Goal: Transaction & Acquisition: Purchase product/service

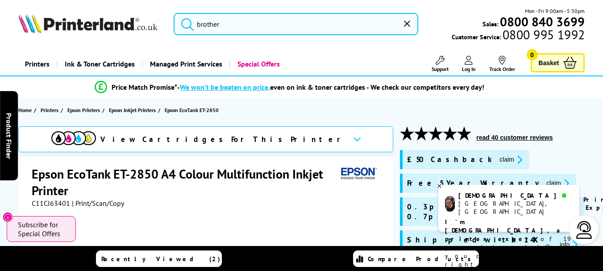
click at [226, 25] on input "brother" at bounding box center [296, 24] width 245 height 22
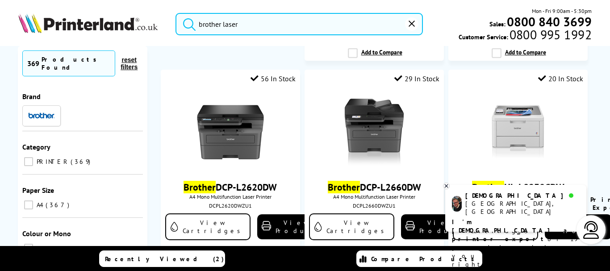
scroll to position [536, 0]
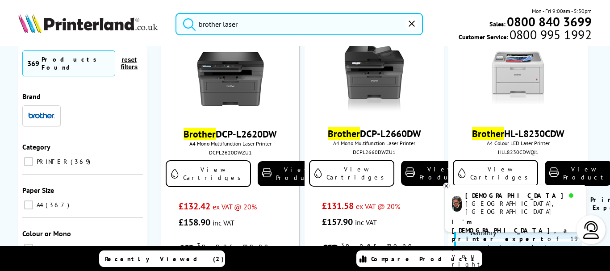
type input "brother laser"
click at [221, 82] on img at bounding box center [230, 79] width 67 height 67
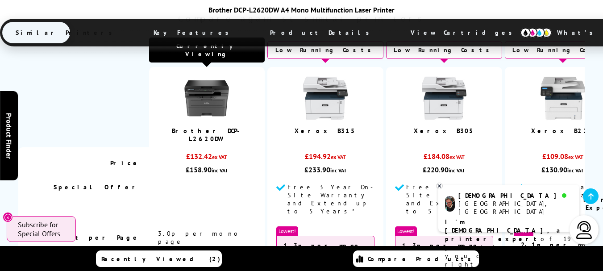
scroll to position [683, 0]
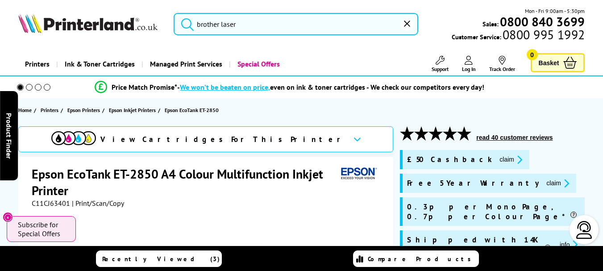
click at [220, 21] on input "brother laser" at bounding box center [296, 24] width 245 height 22
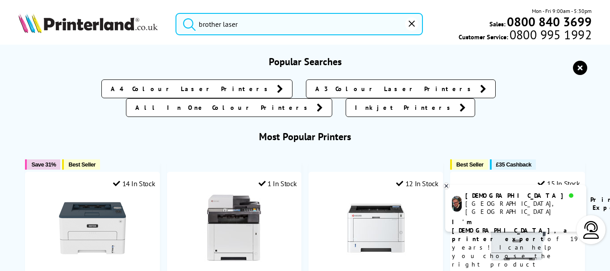
click at [246, 22] on input "brother laser" at bounding box center [298, 24] width 247 height 22
click at [176, 13] on button "submit" at bounding box center [187, 23] width 22 height 20
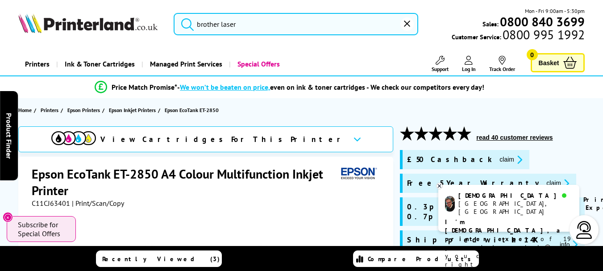
click at [328, 24] on input "brother laser" at bounding box center [296, 24] width 245 height 22
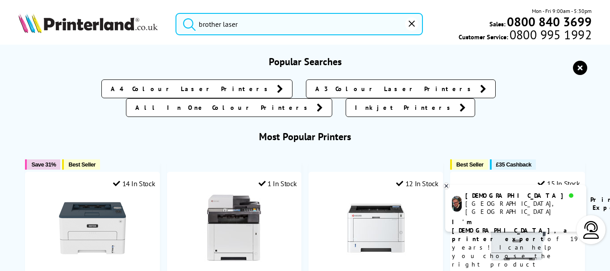
click at [246, 20] on input "brother laser" at bounding box center [298, 24] width 247 height 22
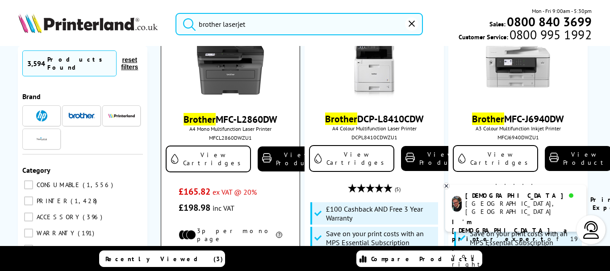
scroll to position [89, 0]
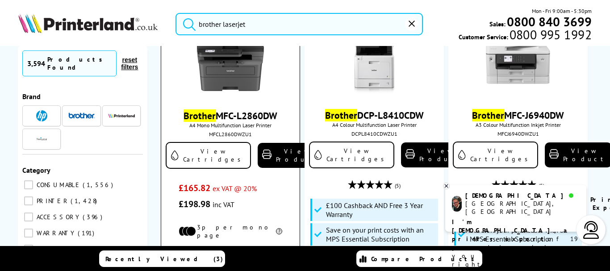
type input "brother laserjet"
click at [221, 76] on img at bounding box center [230, 60] width 67 height 67
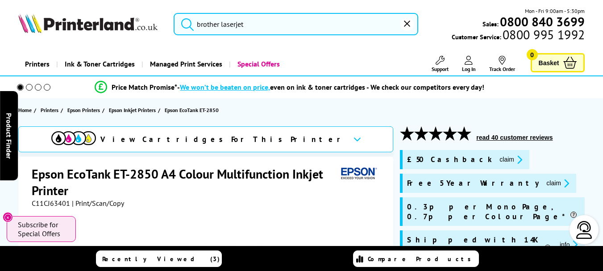
click at [247, 28] on input "brother laserjet" at bounding box center [296, 24] width 245 height 22
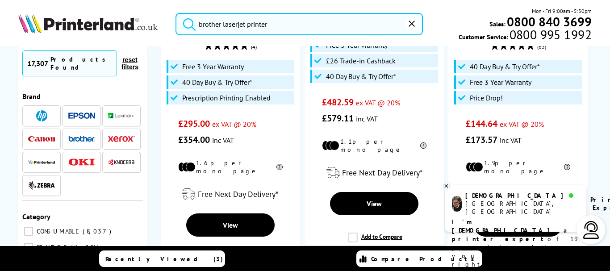
scroll to position [1116, 0]
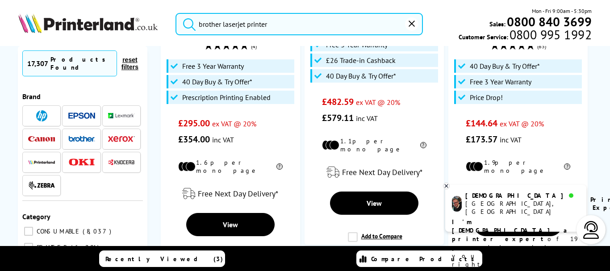
drag, startPoint x: 292, startPoint y: 28, endPoint x: 238, endPoint y: 28, distance: 54.0
click at [238, 28] on input "brother laserjet printer" at bounding box center [298, 24] width 247 height 22
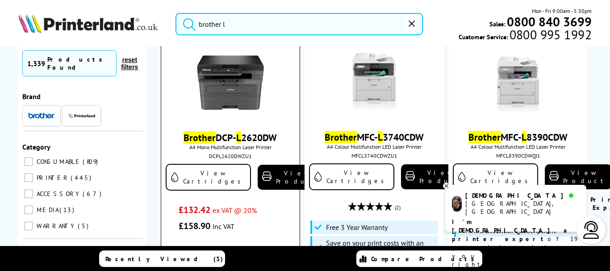
scroll to position [536, 0]
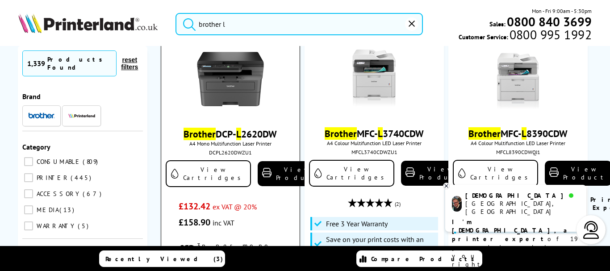
type input "brother l"
click at [237, 78] on img at bounding box center [230, 79] width 67 height 67
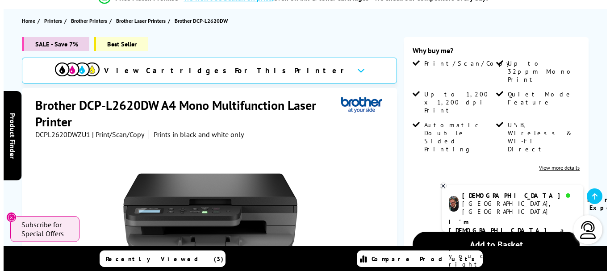
scroll to position [179, 0]
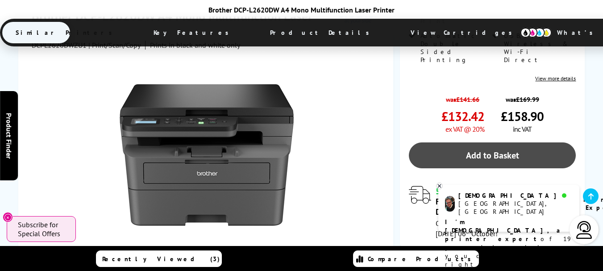
click at [475, 142] on link "Add to Basket" at bounding box center [492, 155] width 167 height 26
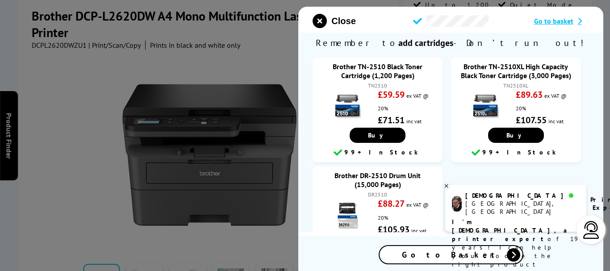
click at [473, 253] on div "Go to Basket" at bounding box center [450, 254] width 143 height 17
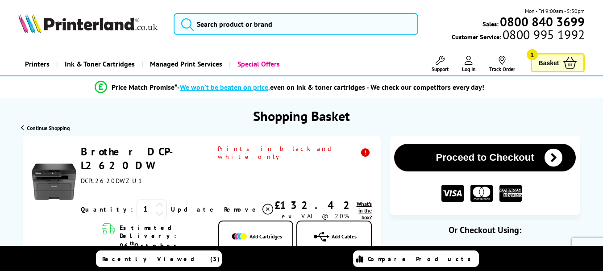
scroll to position [89, 0]
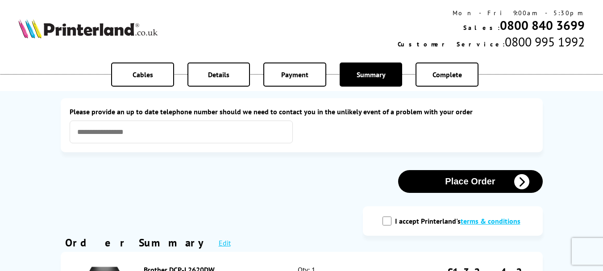
click at [384, 220] on input "I accept Printerland's terms & conditions" at bounding box center [387, 221] width 9 height 9
checkbox input "true"
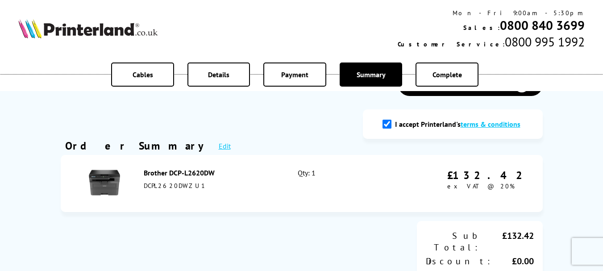
scroll to position [89, 0]
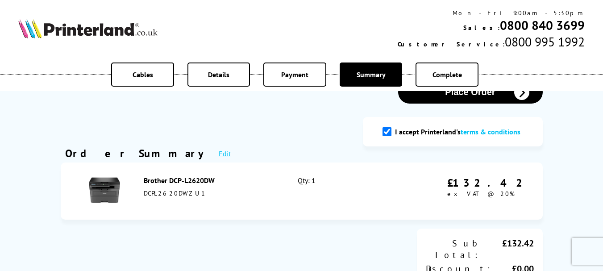
drag, startPoint x: 215, startPoint y: 179, endPoint x: 144, endPoint y: 180, distance: 71.4
click at [144, 180] on div "Brother DCP-L2620DW" at bounding box center [211, 180] width 135 height 9
copy div "Brother DCP-L2620DW"
click at [502, 98] on button "Place Order" at bounding box center [470, 92] width 145 height 23
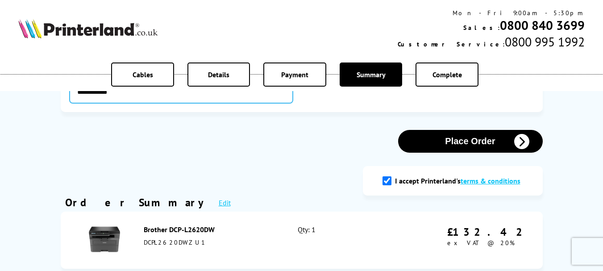
scroll to position [137, 0]
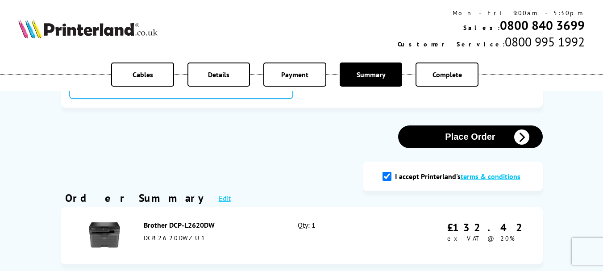
type input "**********"
click at [465, 136] on button "Place Order" at bounding box center [470, 136] width 145 height 23
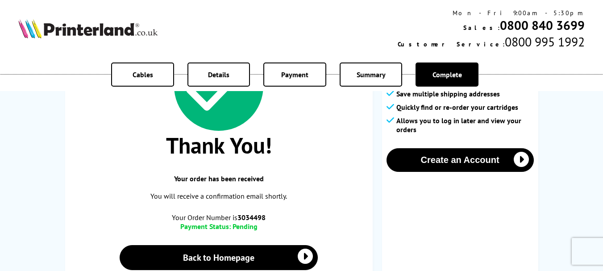
scroll to position [89, 0]
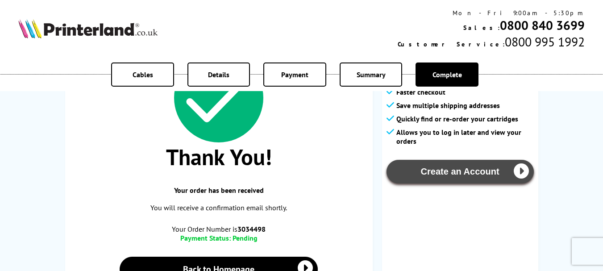
click at [471, 171] on button "Create an Account" at bounding box center [460, 172] width 147 height 24
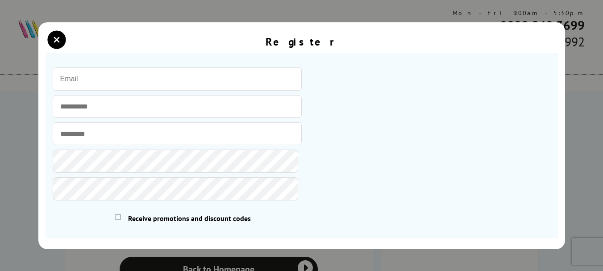
click at [84, 78] on input "email" at bounding box center [177, 78] width 249 height 23
type input "[PERSON_NAME][EMAIL_ADDRESS][PERSON_NAME][DOMAIN_NAME]"
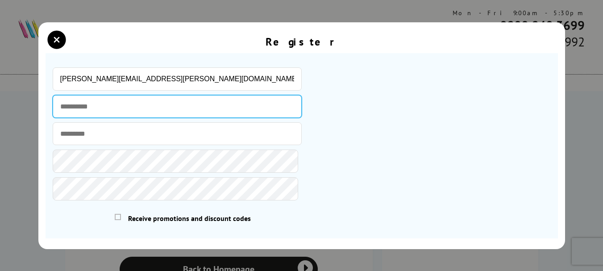
type input "******"
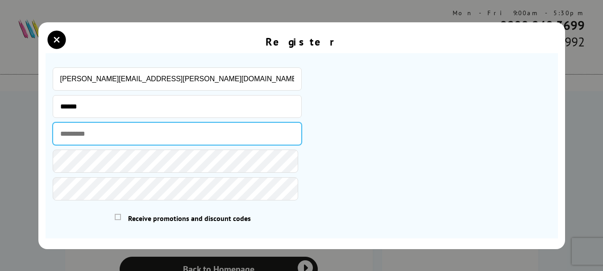
type input "*****"
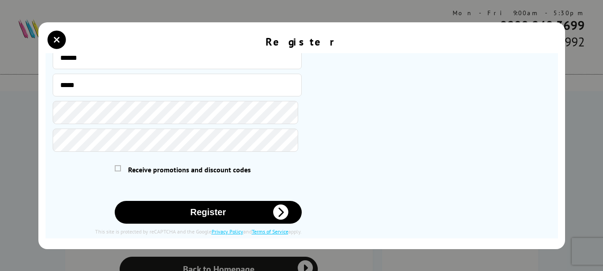
scroll to position [60, 0]
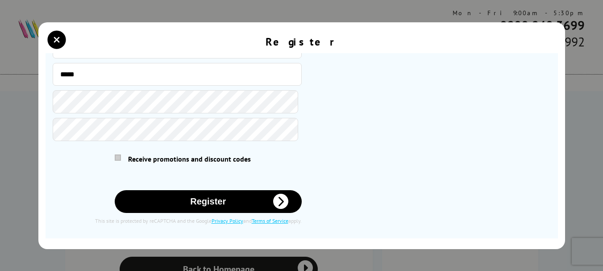
click at [116, 157] on span at bounding box center [118, 157] width 6 height 6
click at [117, 156] on input "checkbox" at bounding box center [117, 156] width 0 height 0
click at [213, 201] on button "Register" at bounding box center [208, 201] width 187 height 23
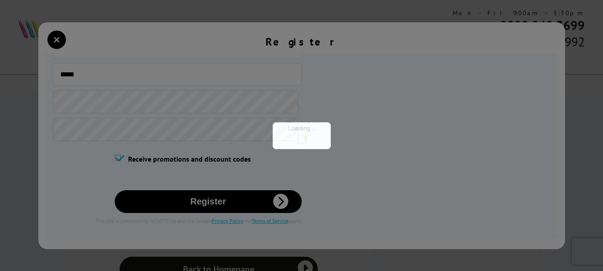
scroll to position [151, 0]
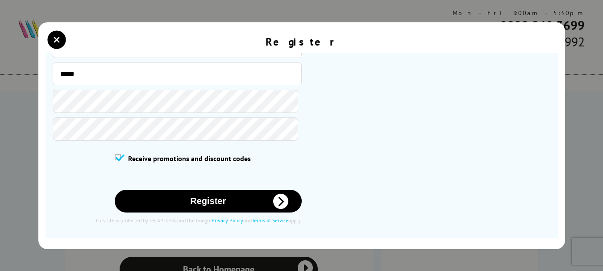
click at [233, 204] on button "Register" at bounding box center [208, 201] width 187 height 23
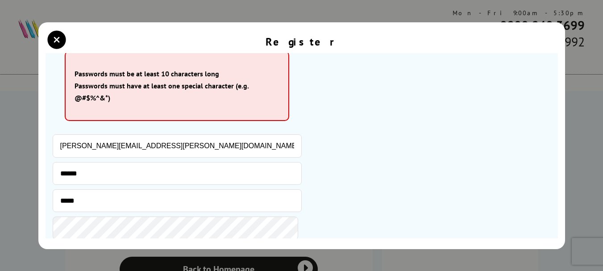
scroll to position [45, 0]
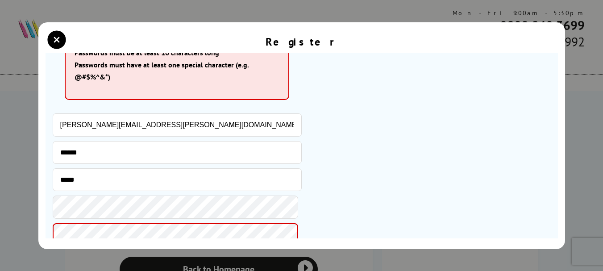
click at [82, 238] on div "Register Please correct the following errors with your submission: Passwords mu…" at bounding box center [301, 135] width 527 height 227
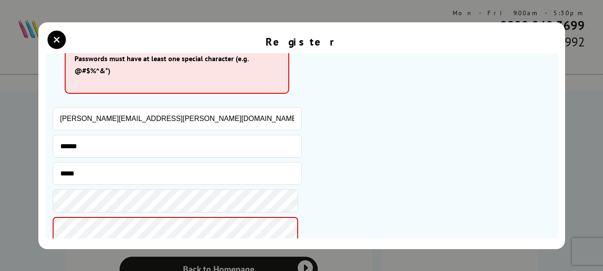
scroll to position [77, 0]
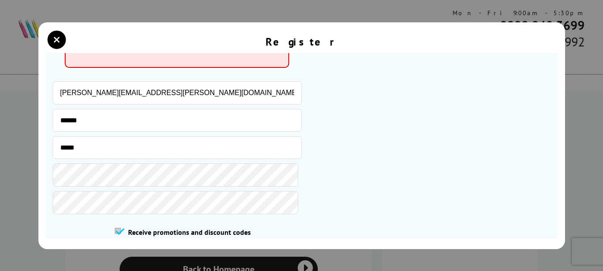
click at [120, 233] on span at bounding box center [118, 231] width 6 height 6
click at [117, 229] on input "checkbox" at bounding box center [117, 229] width 0 height 0
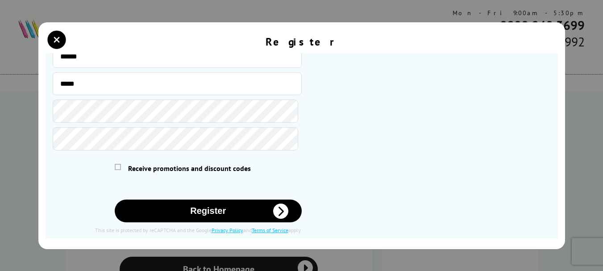
scroll to position [151, 0]
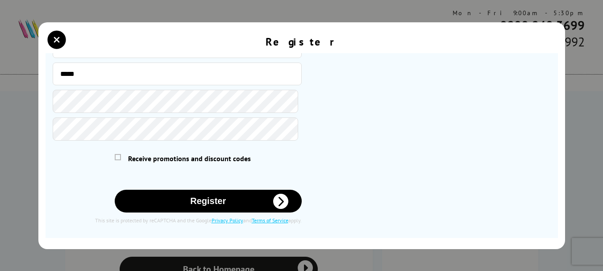
click at [247, 205] on button "Register" at bounding box center [208, 201] width 187 height 23
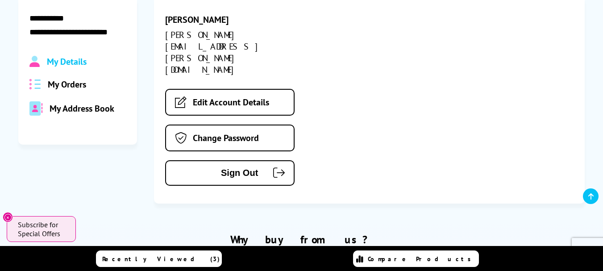
scroll to position [45, 0]
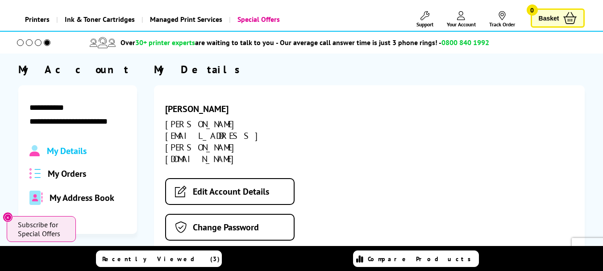
click at [74, 176] on span "My Orders" at bounding box center [67, 174] width 38 height 12
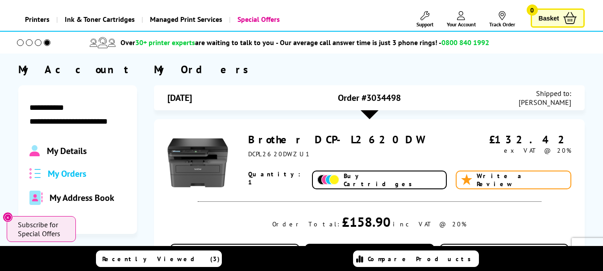
click at [291, 140] on link "Brother DCP-L2620DW" at bounding box center [335, 140] width 175 height 14
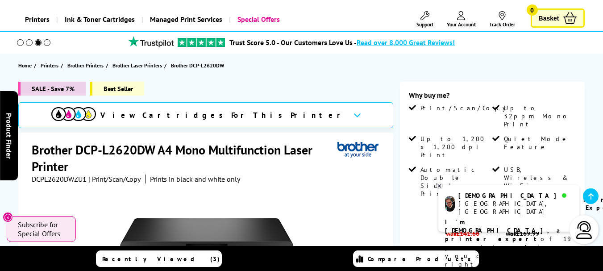
scroll to position [134, 0]
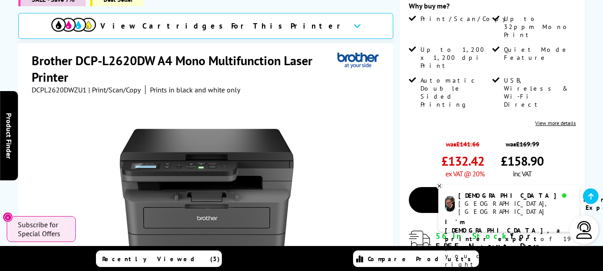
click at [565, 120] on link "View more details" at bounding box center [555, 123] width 41 height 7
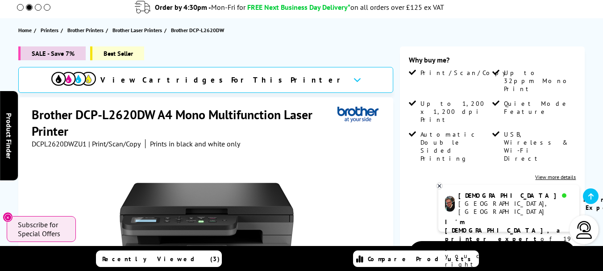
scroll to position [0, 0]
